Goal: Information Seeking & Learning: Compare options

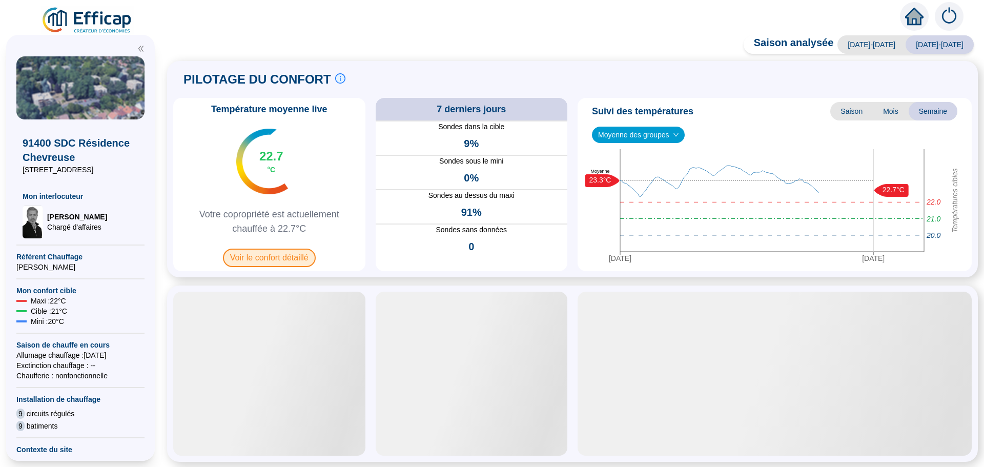
click at [267, 255] on span "Voir le confort détaillé" at bounding box center [269, 258] width 93 height 18
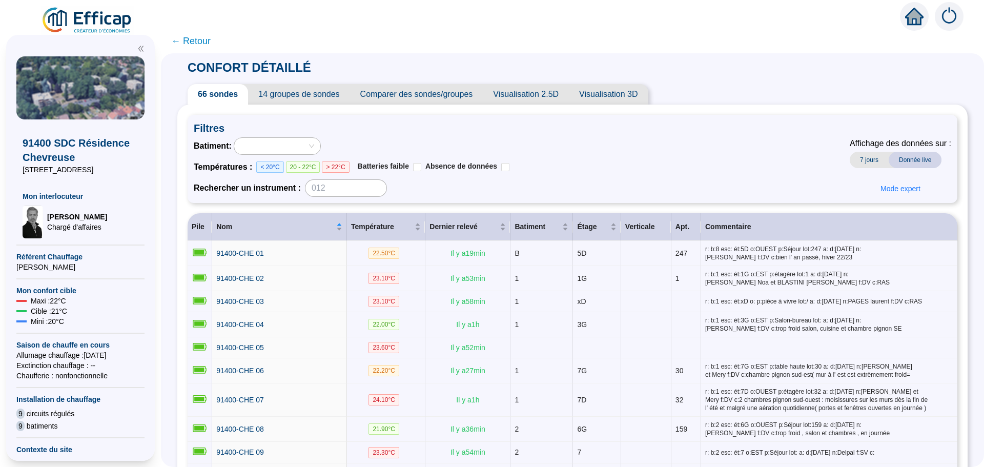
click at [445, 93] on span "Comparer des sondes/groupes" at bounding box center [416, 94] width 133 height 21
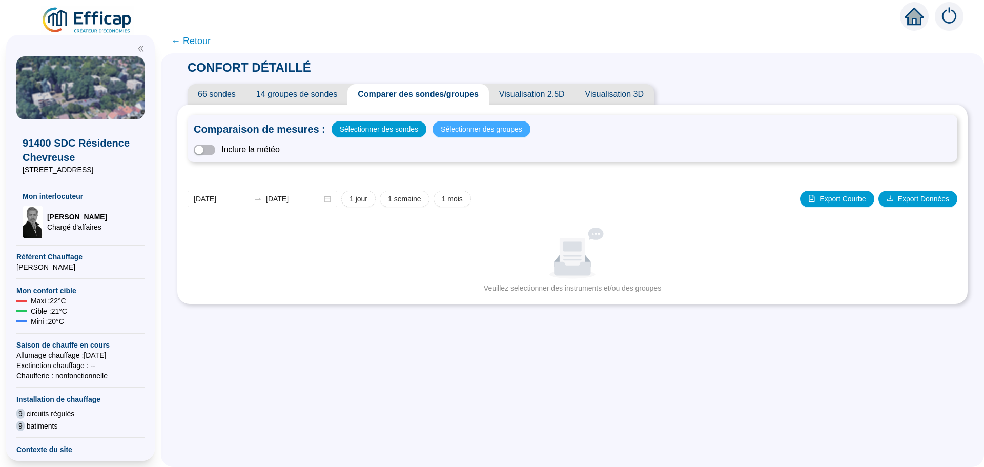
click at [475, 129] on span "Sélectionner des groupes" at bounding box center [482, 129] width 82 height 14
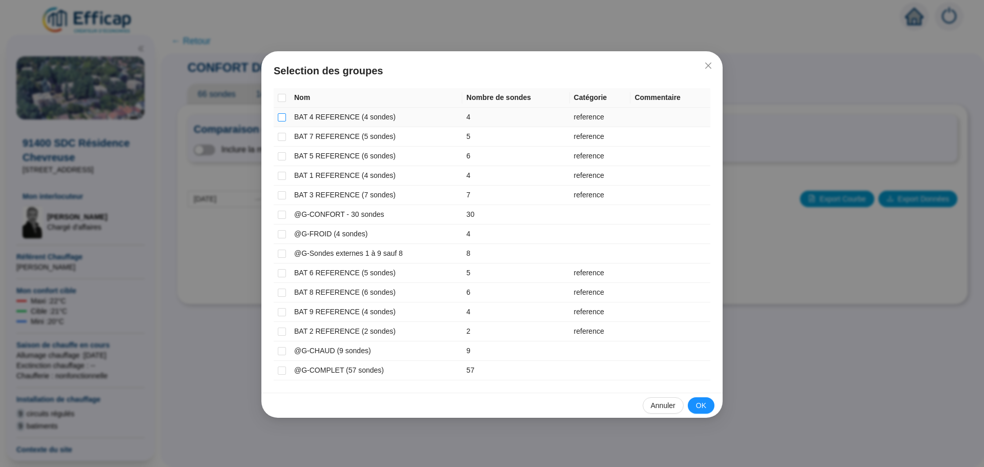
click at [282, 117] on input "checkbox" at bounding box center [282, 117] width 8 height 8
checkbox input "true"
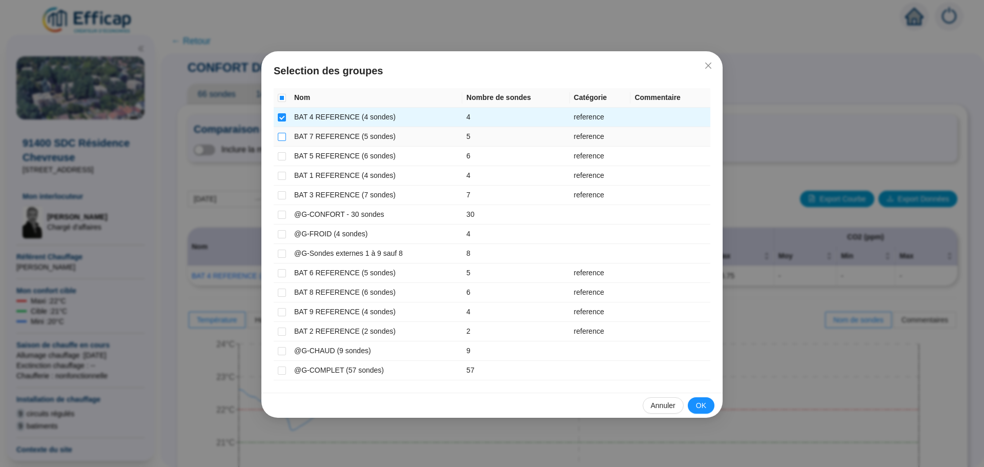
click at [278, 136] on input "checkbox" at bounding box center [282, 137] width 8 height 8
checkbox input "true"
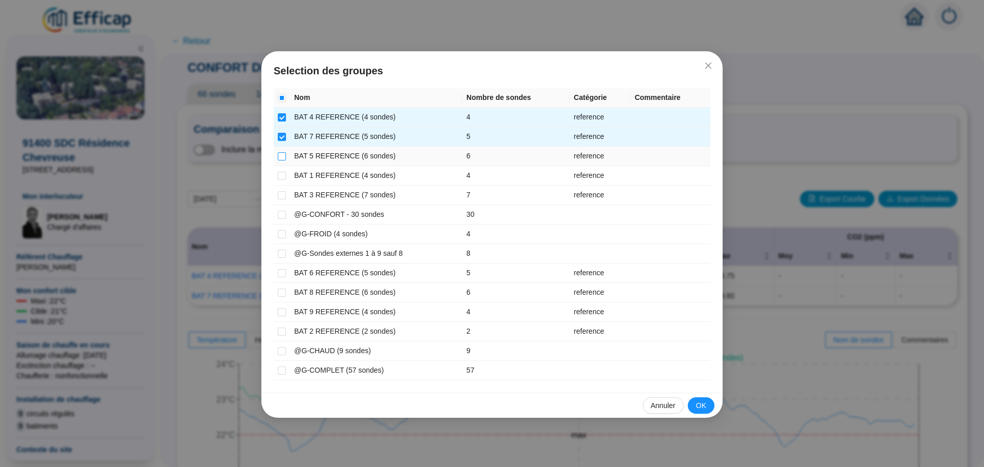
click at [284, 159] on input "checkbox" at bounding box center [282, 156] width 8 height 8
checkbox input "true"
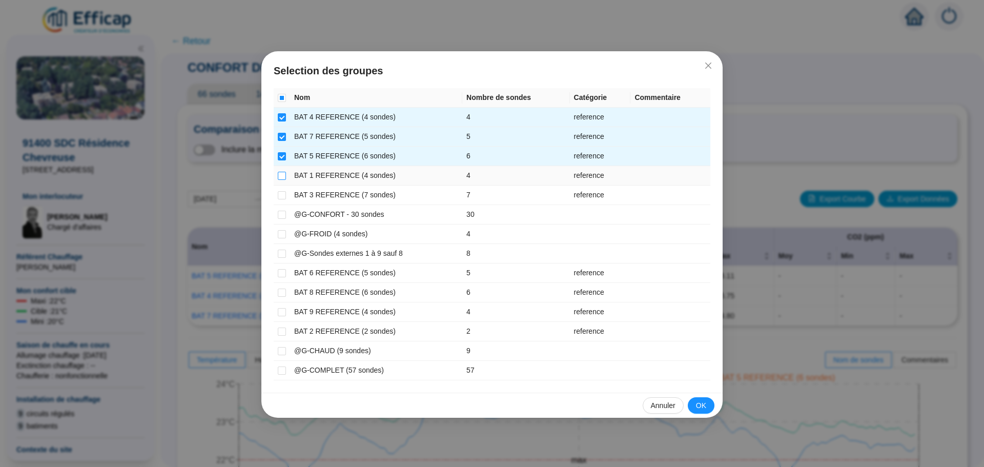
click at [280, 178] on input "checkbox" at bounding box center [282, 176] width 8 height 8
checkbox input "true"
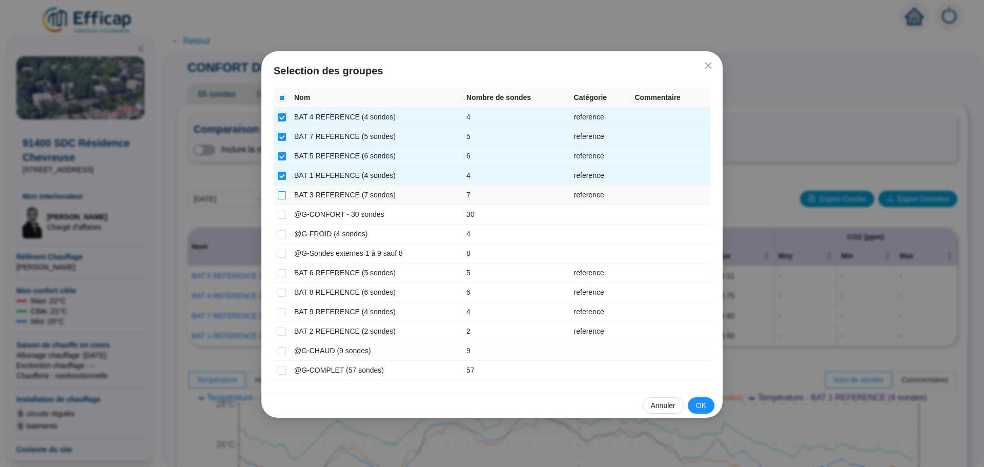
click at [281, 197] on input "checkbox" at bounding box center [282, 195] width 8 height 8
checkbox input "true"
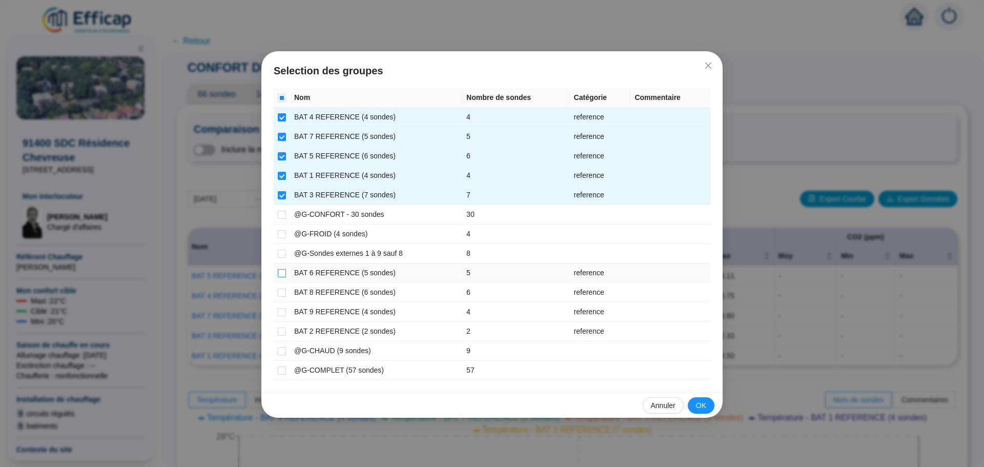
click at [280, 277] on label at bounding box center [282, 273] width 8 height 11
click at [280, 277] on input "checkbox" at bounding box center [282, 273] width 8 height 8
checkbox input "true"
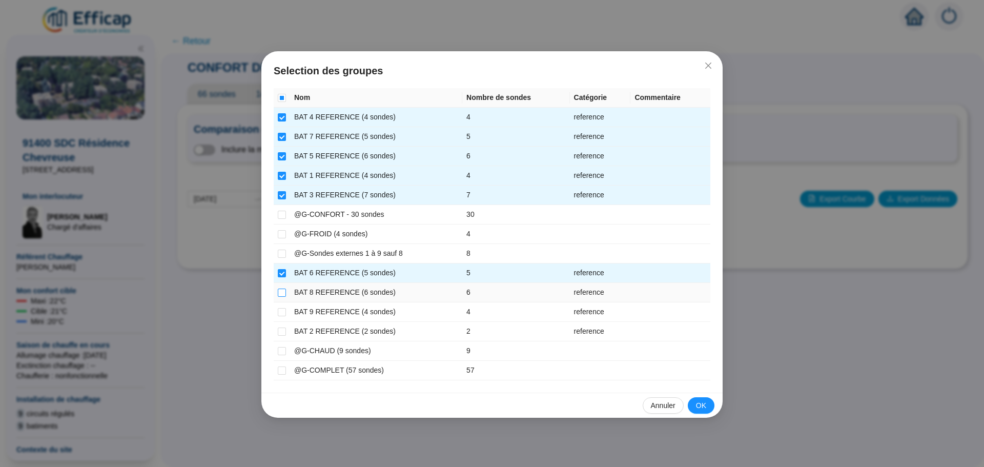
click at [279, 296] on input "checkbox" at bounding box center [282, 293] width 8 height 8
checkbox input "true"
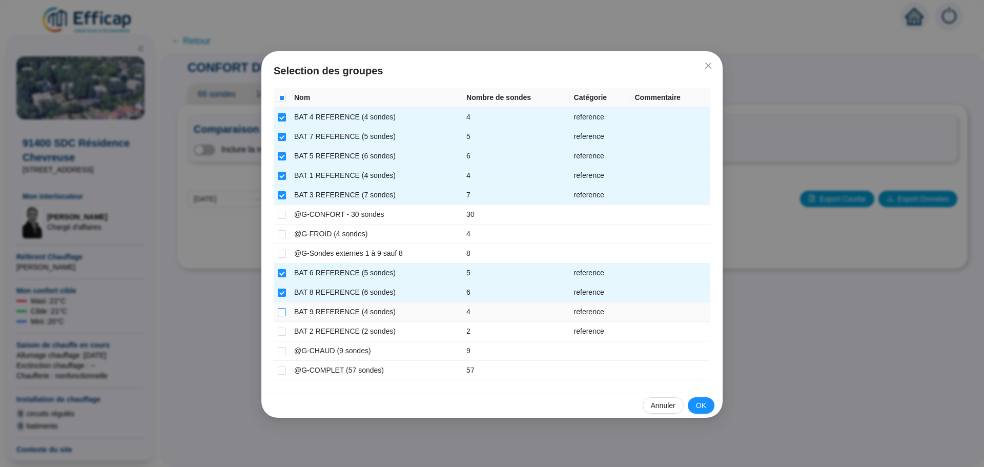
click at [280, 315] on input "checkbox" at bounding box center [282, 312] width 8 height 8
checkbox input "true"
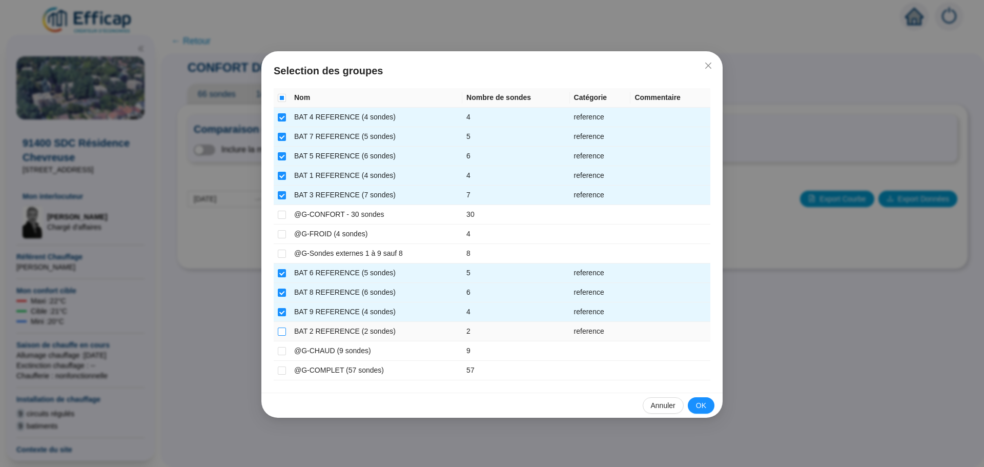
click at [282, 331] on input "checkbox" at bounding box center [282, 332] width 8 height 8
checkbox input "true"
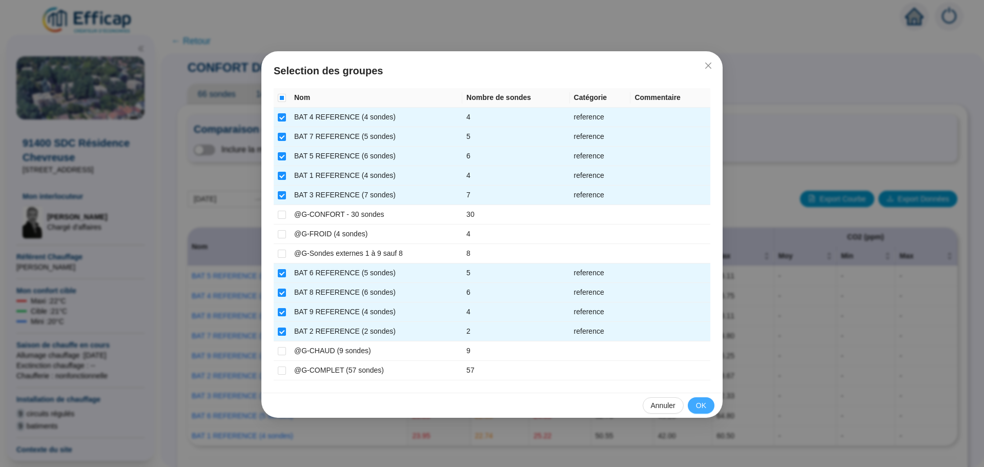
click at [703, 401] on span "OK" at bounding box center [701, 405] width 10 height 11
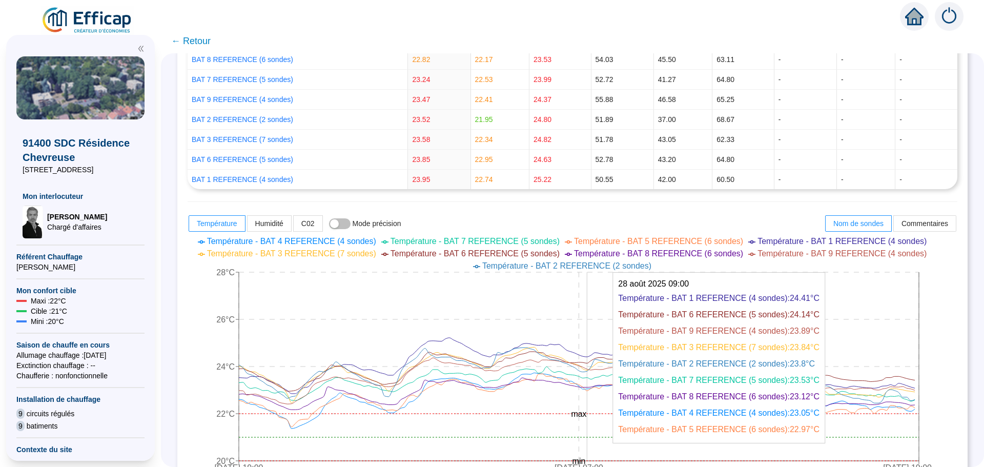
scroll to position [359, 0]
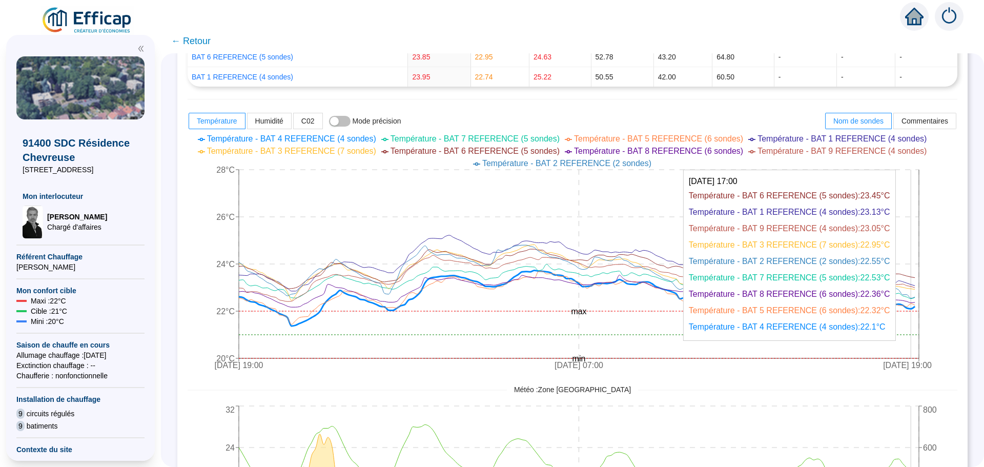
click at [915, 309] on icon at bounding box center [577, 298] width 676 height 56
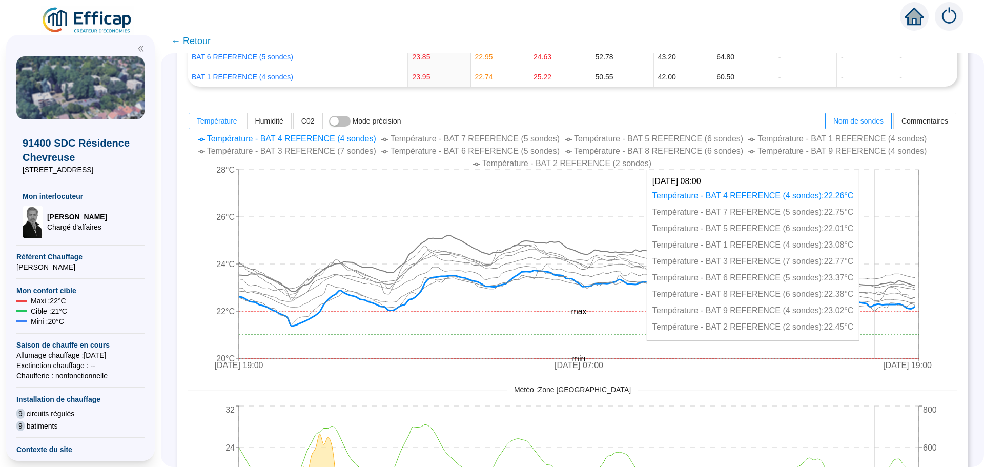
click at [883, 207] on icon "[DATE] 19:00 [DATE] 07:00 [DATE] 19:00 20°C 22°C 24°C 26°C 28°C min max" at bounding box center [565, 253] width 755 height 246
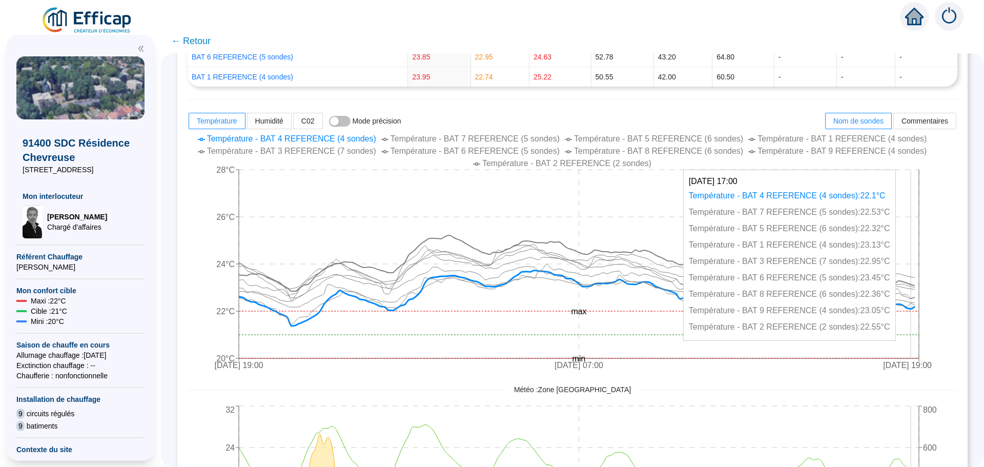
click at [919, 307] on icon "[DATE] 19:00 [DATE] 07:00 [DATE] 19:00 20°C 22°C 24°C 26°C 28°C min max" at bounding box center [565, 253] width 755 height 246
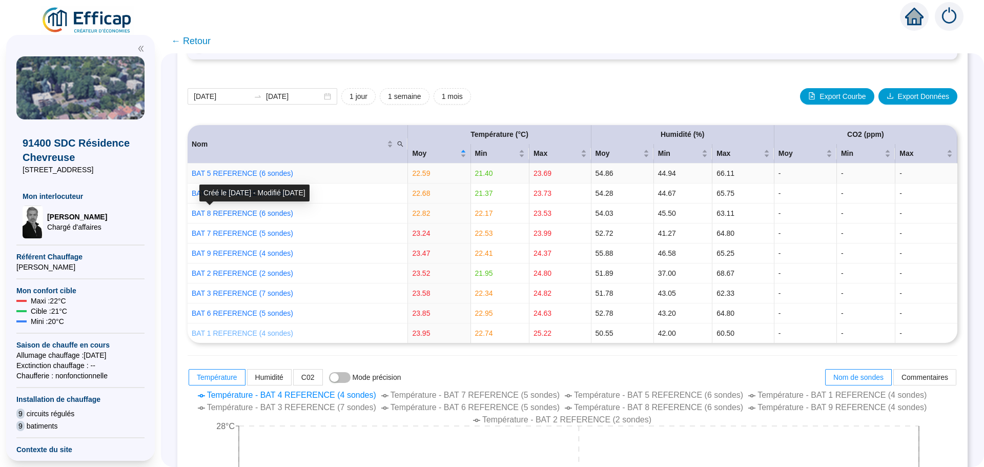
scroll to position [0, 0]
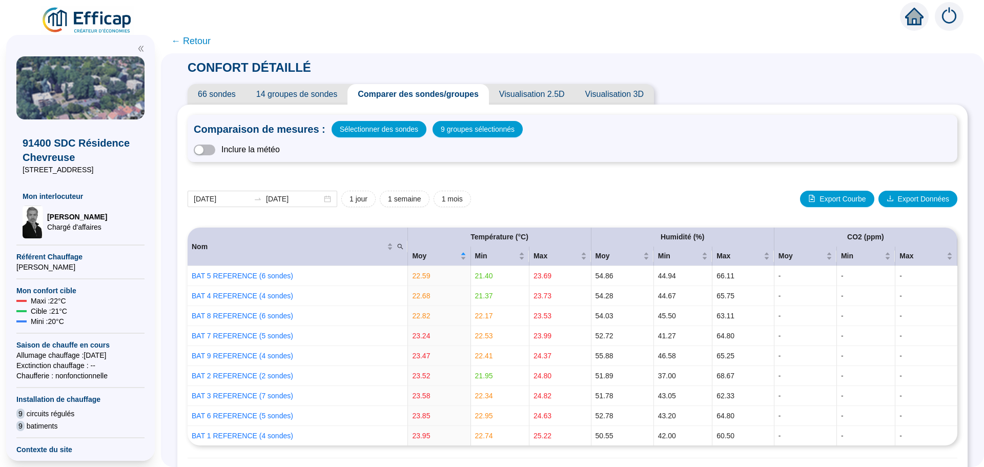
click at [205, 44] on span "← Retour" at bounding box center [190, 41] width 39 height 14
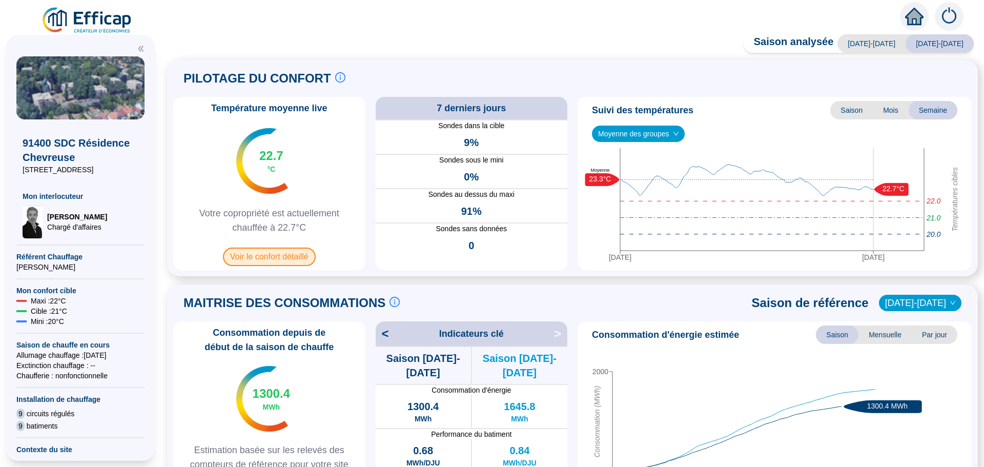
click at [271, 254] on span "Voir le confort détaillé" at bounding box center [269, 257] width 93 height 18
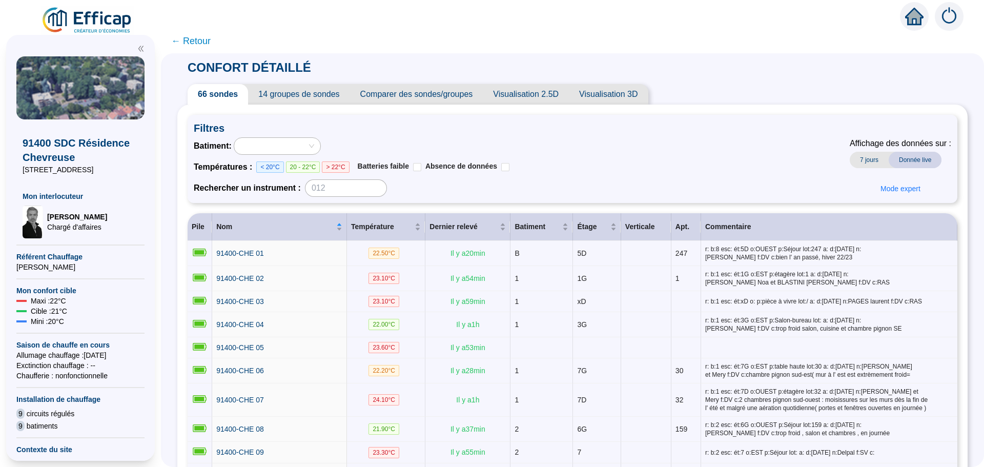
click at [437, 93] on span "Comparer des sondes/groupes" at bounding box center [416, 94] width 133 height 21
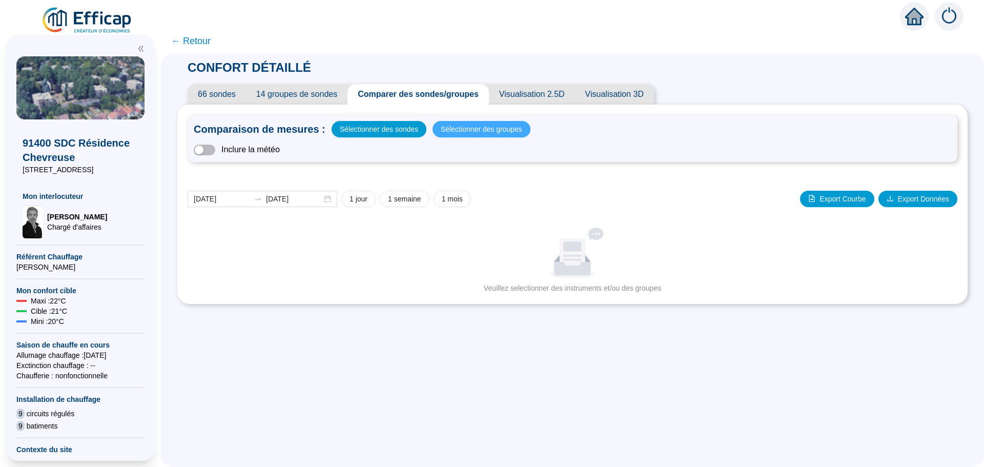
click at [472, 131] on span "Sélectionner des groupes" at bounding box center [482, 129] width 82 height 14
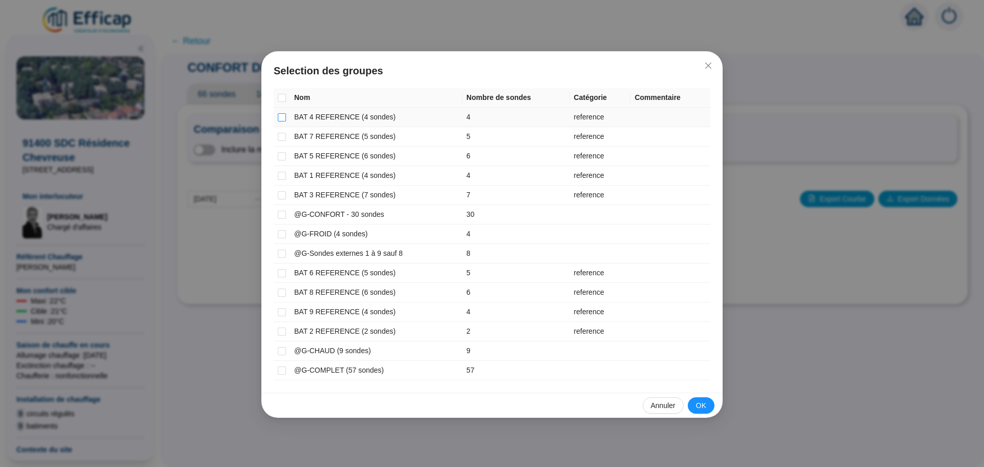
click at [284, 117] on input "checkbox" at bounding box center [282, 117] width 8 height 8
checkbox input "true"
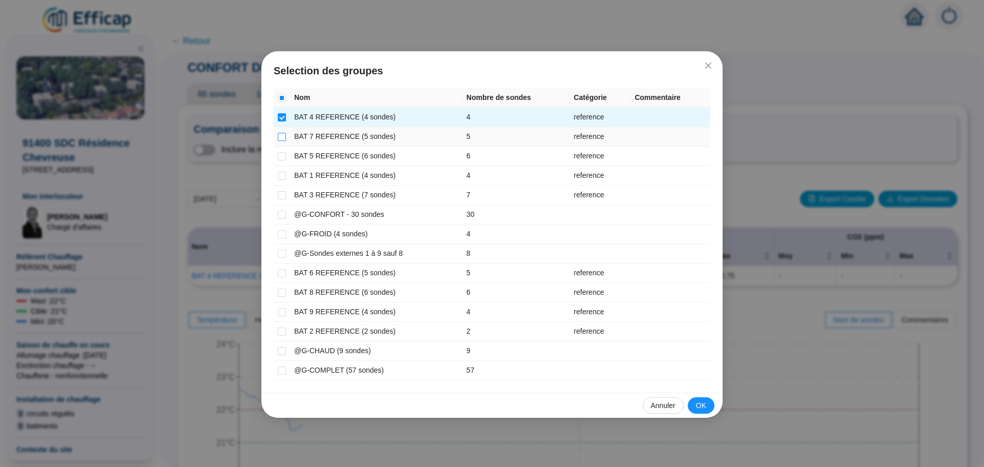
click at [280, 135] on input "checkbox" at bounding box center [282, 137] width 8 height 8
checkbox input "true"
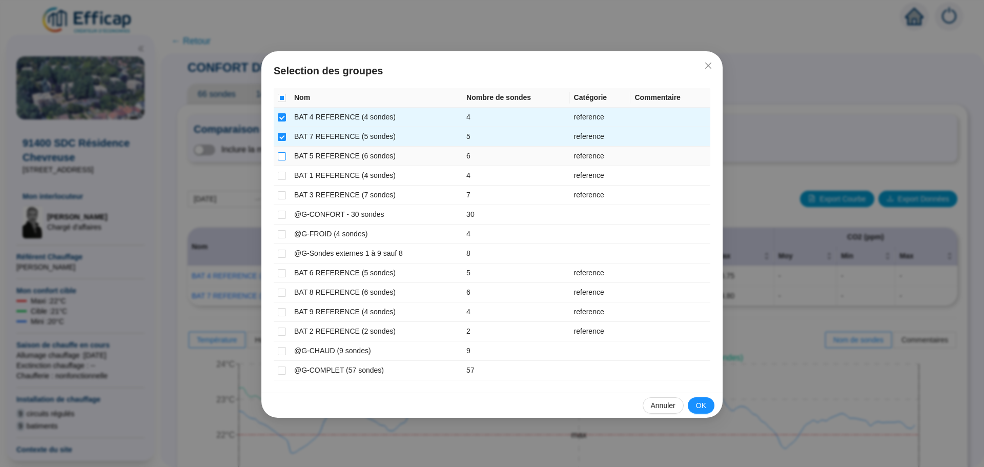
click at [281, 156] on input "checkbox" at bounding box center [282, 156] width 8 height 8
checkbox input "true"
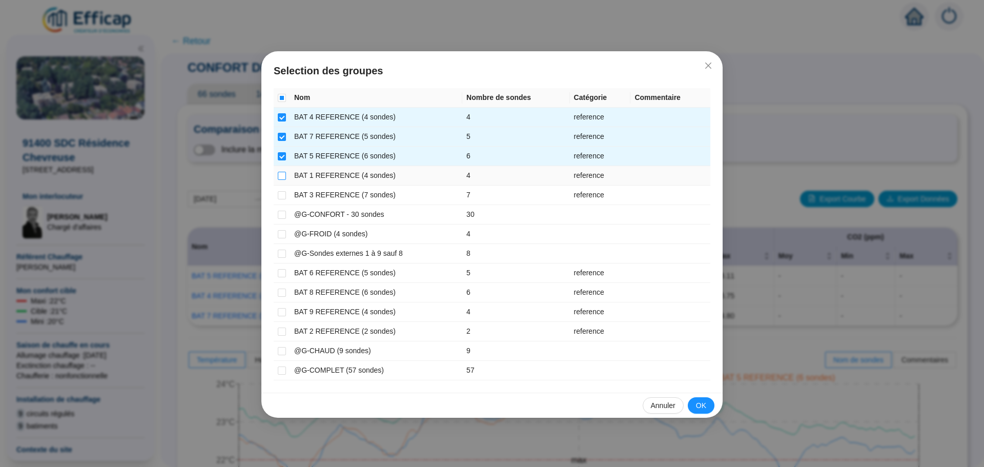
click at [279, 177] on input "checkbox" at bounding box center [282, 176] width 8 height 8
checkbox input "true"
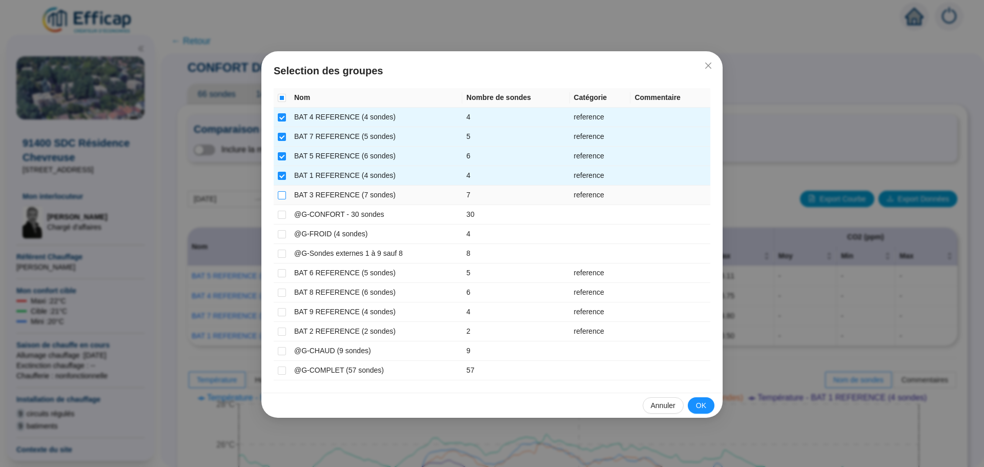
click at [279, 197] on input "checkbox" at bounding box center [282, 195] width 8 height 8
checkbox input "true"
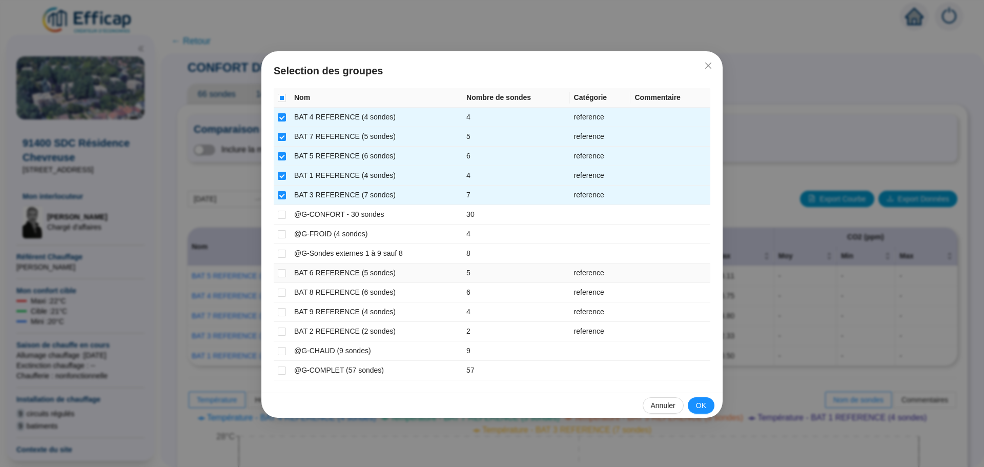
click at [275, 270] on td at bounding box center [282, 272] width 16 height 19
click at [277, 274] on td at bounding box center [282, 272] width 16 height 19
click at [283, 273] on input "checkbox" at bounding box center [282, 273] width 8 height 8
checkbox input "true"
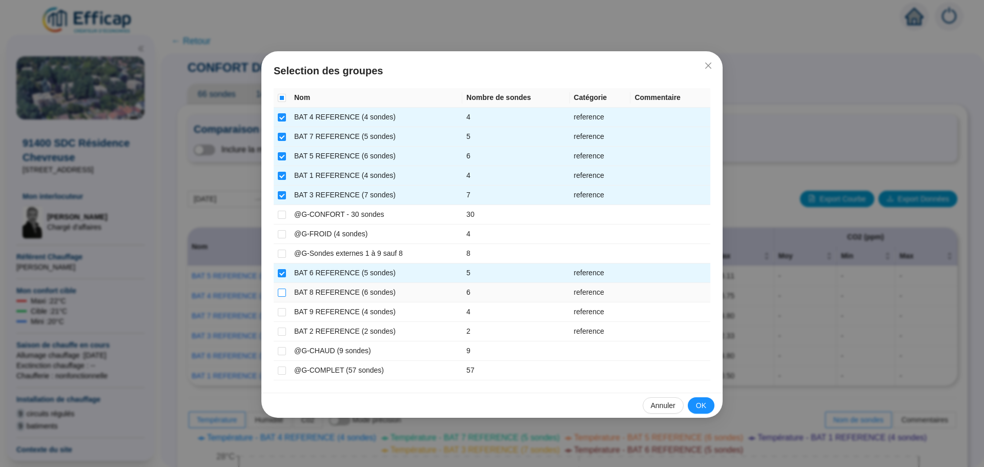
click at [280, 291] on input "checkbox" at bounding box center [282, 293] width 8 height 8
checkbox input "true"
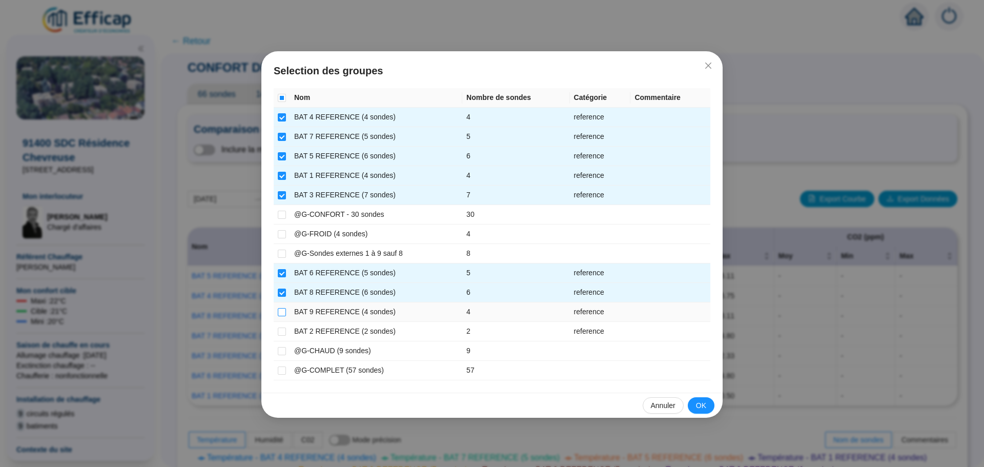
click at [284, 313] on input "checkbox" at bounding box center [282, 312] width 8 height 8
checkbox input "true"
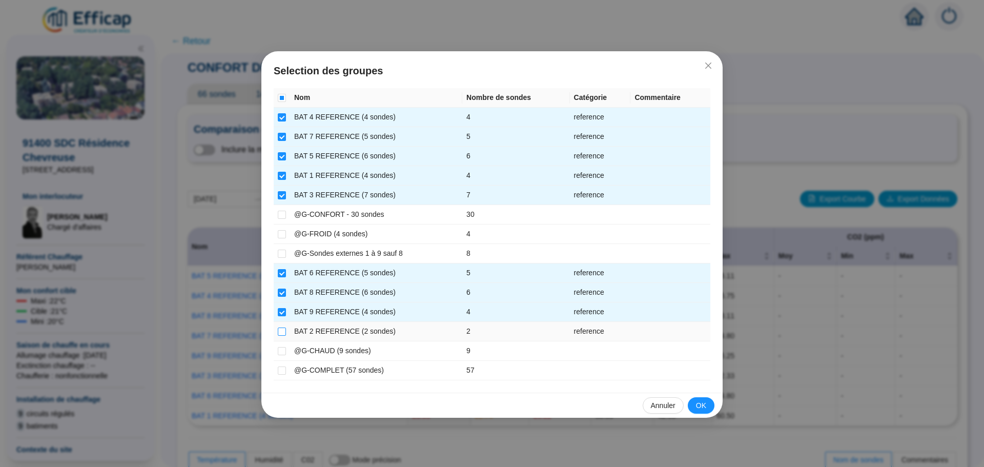
click at [282, 334] on input "checkbox" at bounding box center [282, 332] width 8 height 8
checkbox input "true"
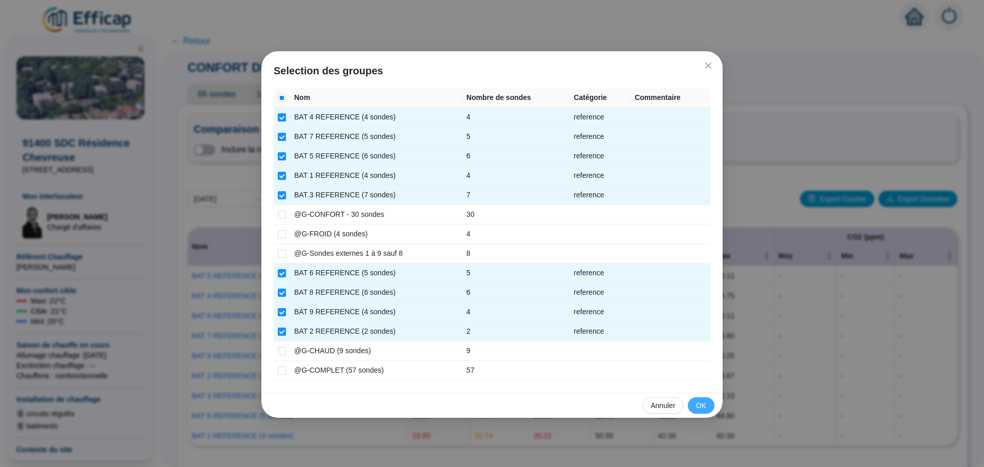
click at [706, 409] on button "OK" at bounding box center [701, 405] width 27 height 16
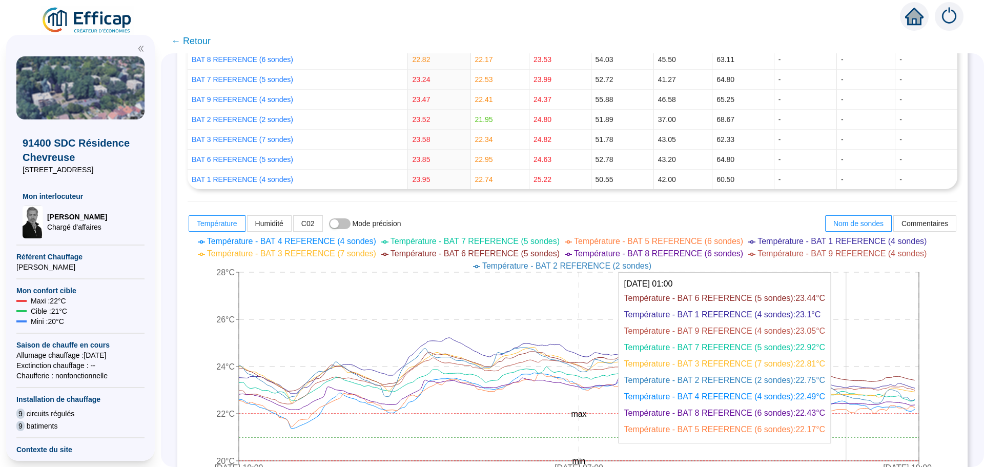
scroll to position [410, 0]
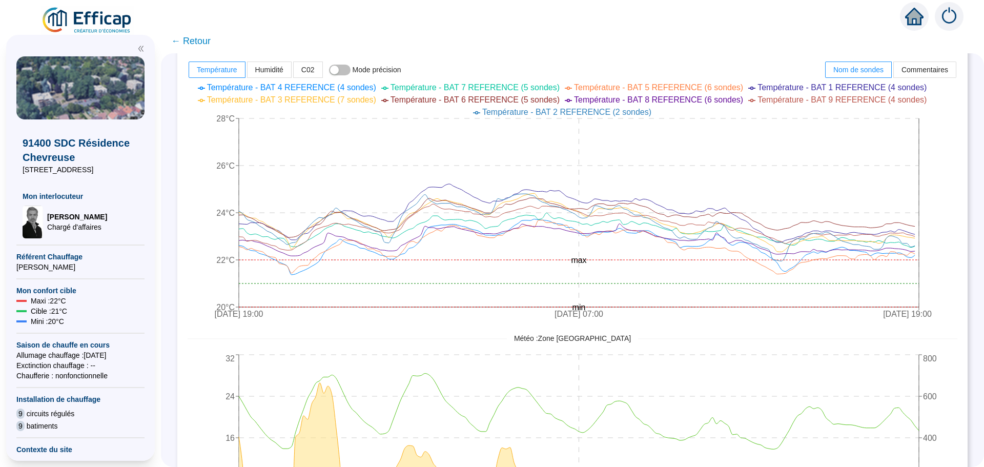
click at [191, 40] on span "← Retour" at bounding box center [190, 41] width 39 height 14
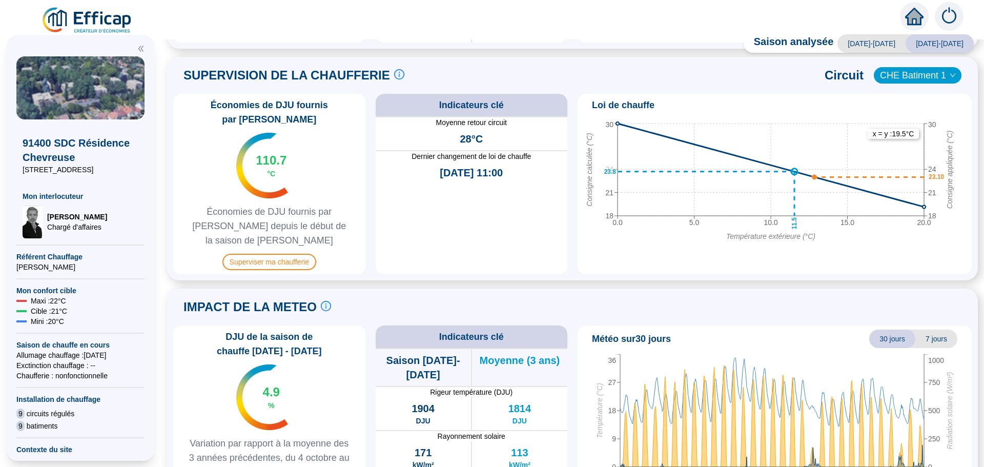
scroll to position [490, 0]
